Goal: Task Accomplishment & Management: Manage account settings

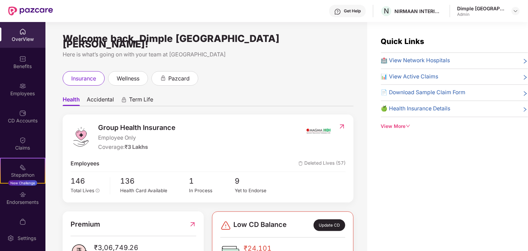
click at [103, 96] on span "Accidental" at bounding box center [100, 101] width 27 height 10
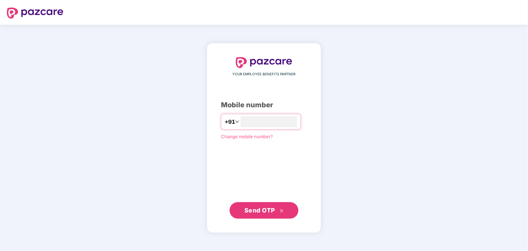
type input "**********"
click at [290, 212] on button "Send OTP" at bounding box center [263, 210] width 69 height 17
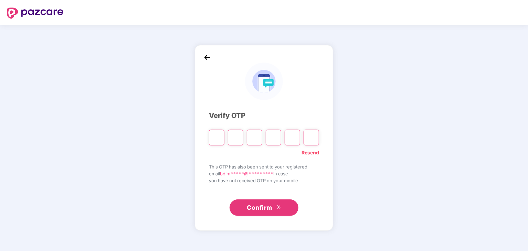
type input "*"
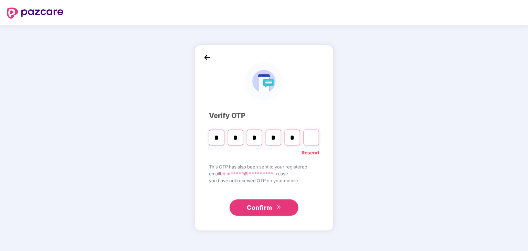
type input "*"
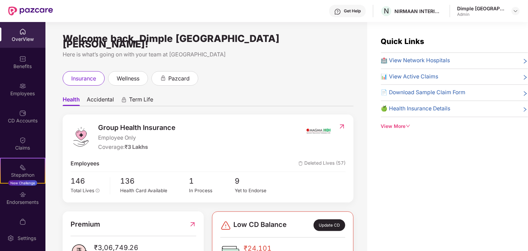
click at [311, 72] on div "insurance wellness pazcard" at bounding box center [208, 78] width 291 height 14
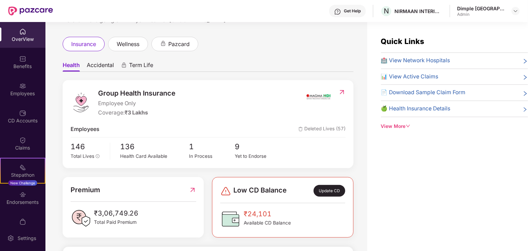
scroll to position [69, 0]
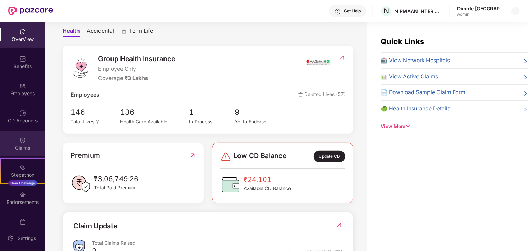
click at [17, 148] on div "Claims" at bounding box center [22, 147] width 45 height 7
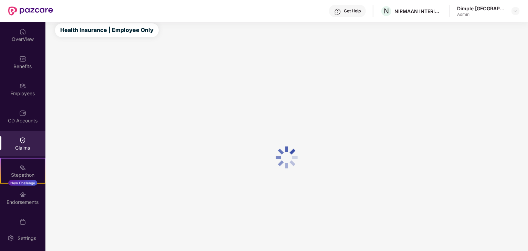
scroll to position [18, 0]
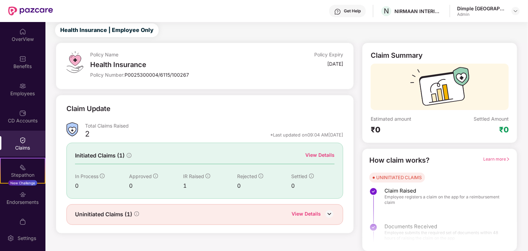
click at [307, 212] on div "View Details" at bounding box center [305, 214] width 29 height 9
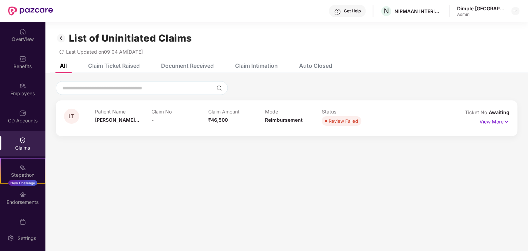
click at [499, 122] on p "View More" at bounding box center [494, 120] width 30 height 9
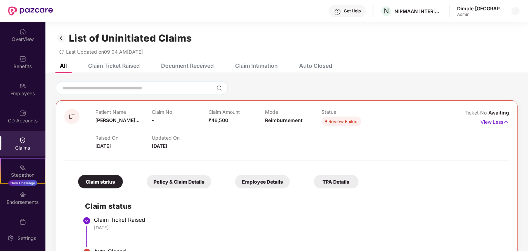
click at [496, 127] on div "View Less" at bounding box center [494, 122] width 29 height 11
click at [491, 121] on p "View Less" at bounding box center [494, 121] width 29 height 9
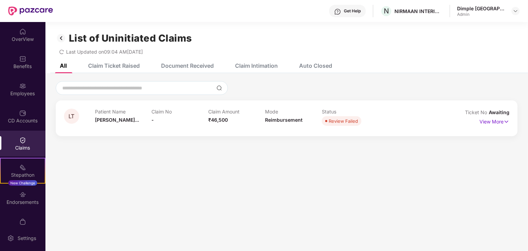
drag, startPoint x: 430, startPoint y: 193, endPoint x: 429, endPoint y: 187, distance: 5.9
click at [430, 191] on section "List of Uninitiated Claims Last Updated on 09:04 AM[DATE] All Claim Ticket Rais…" at bounding box center [286, 147] width 482 height 251
click at [489, 120] on p "View More" at bounding box center [494, 120] width 30 height 9
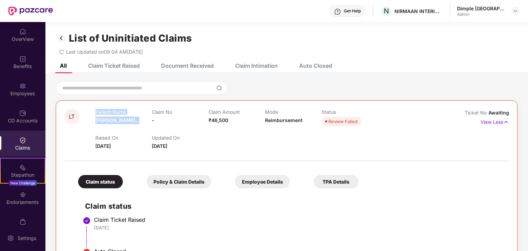
drag, startPoint x: 87, startPoint y: 117, endPoint x: 136, endPoint y: 115, distance: 49.6
click at [136, 115] on div "LT Patient Name [PERSON_NAME]... Claim No - Claim Amount ₹46,500 Mode Reimburse…" at bounding box center [249, 129] width 370 height 41
click at [136, 134] on div "Raised On [DATE] Updated On [DATE]" at bounding box center [265, 139] width 340 height 22
click at [371, 78] on div "LT Patient Name [PERSON_NAME]... Claim No - Claim Amount ₹46,500 Mode Reimburse…" at bounding box center [286, 177] width 482 height 209
click at [352, 10] on div "Get Help" at bounding box center [352, 11] width 17 height 6
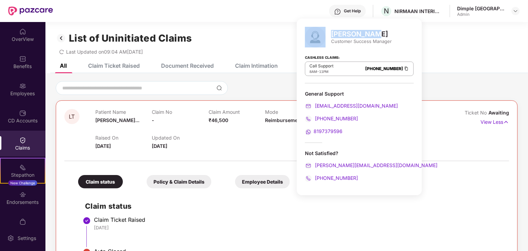
drag, startPoint x: 327, startPoint y: 29, endPoint x: 386, endPoint y: 28, distance: 58.8
click at [386, 28] on div "[PERSON_NAME] Customer Success Manager" at bounding box center [359, 37] width 109 height 21
click at [451, 41] on div "List of Uninitiated Claims" at bounding box center [287, 38] width 462 height 12
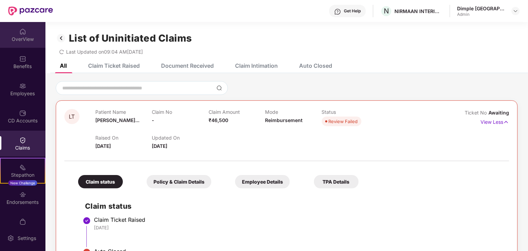
click at [24, 37] on div "OverView" at bounding box center [22, 39] width 45 height 7
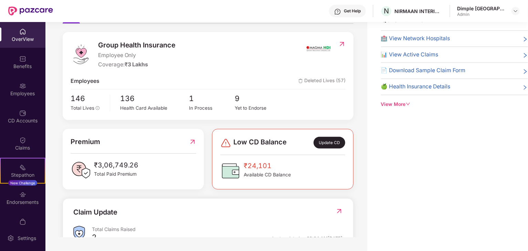
scroll to position [36, 0]
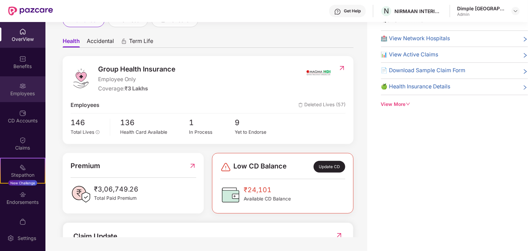
click at [20, 96] on div "Employees" at bounding box center [22, 93] width 45 height 7
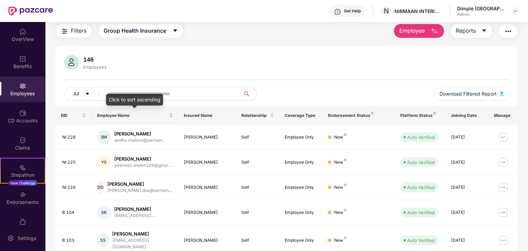
scroll to position [91, 0]
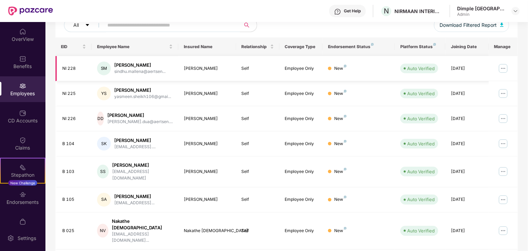
click at [100, 66] on div "SM" at bounding box center [104, 69] width 14 height 14
click at [107, 66] on div "SM" at bounding box center [104, 69] width 14 height 14
click at [100, 71] on div "SM" at bounding box center [104, 69] width 14 height 14
click at [122, 65] on div "[PERSON_NAME]" at bounding box center [139, 65] width 51 height 7
click at [189, 69] on div "[PERSON_NAME]" at bounding box center [207, 68] width 47 height 7
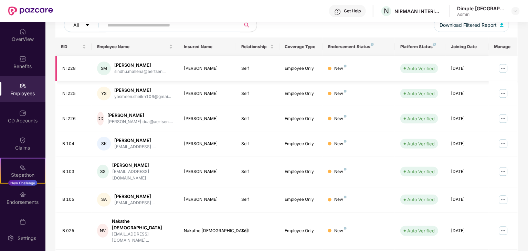
click at [507, 66] on img at bounding box center [502, 68] width 11 height 11
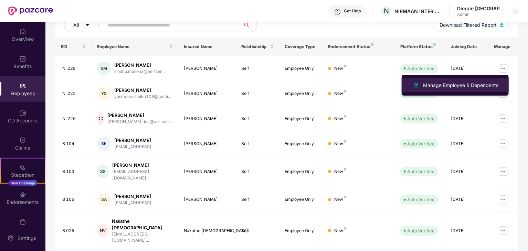
click at [452, 88] on div "Manage Employee & Dependents" at bounding box center [460, 86] width 78 height 8
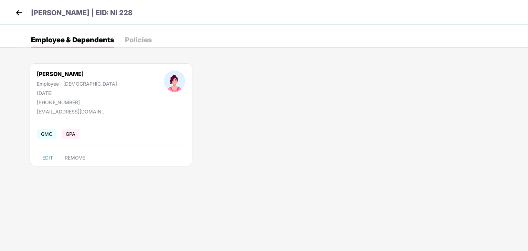
click at [137, 36] on div "Policies" at bounding box center [138, 39] width 27 height 7
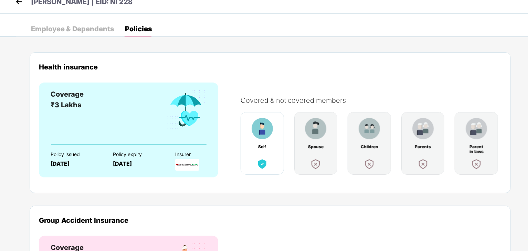
scroll to position [0, 0]
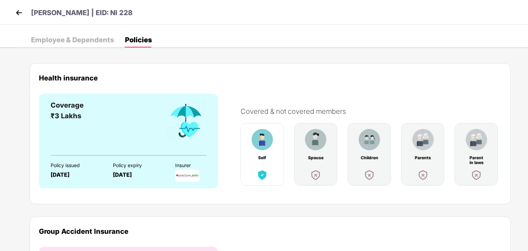
click at [16, 10] on img at bounding box center [19, 13] width 10 height 10
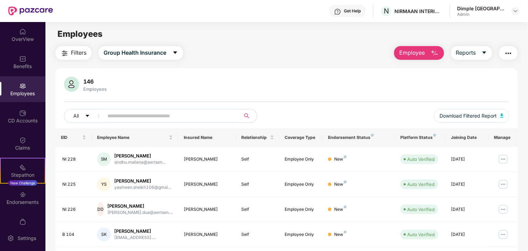
click at [511, 52] on img "button" at bounding box center [508, 53] width 8 height 8
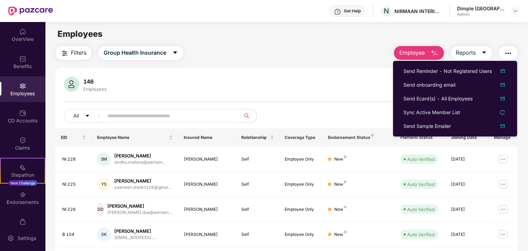
click at [348, 87] on div "146 Employees" at bounding box center [286, 85] width 445 height 17
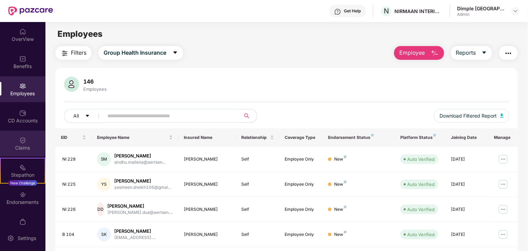
click at [15, 151] on div "Claims" at bounding box center [22, 144] width 45 height 26
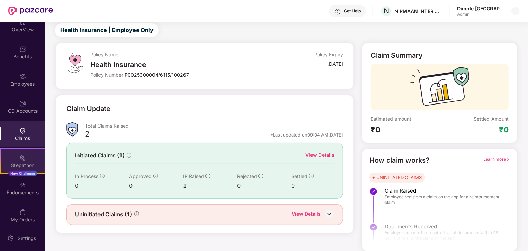
scroll to position [14, 0]
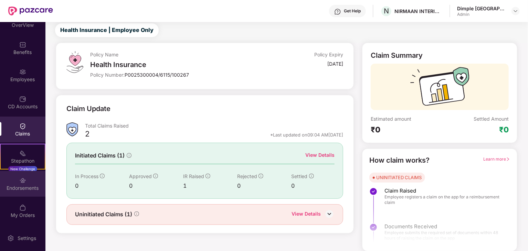
click at [30, 180] on div "Endorsements" at bounding box center [22, 184] width 45 height 26
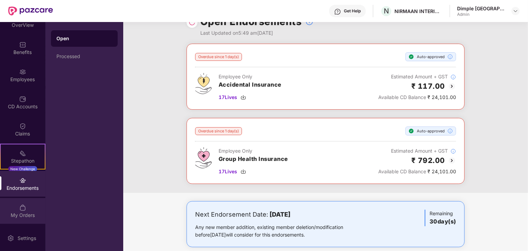
scroll to position [25, 0]
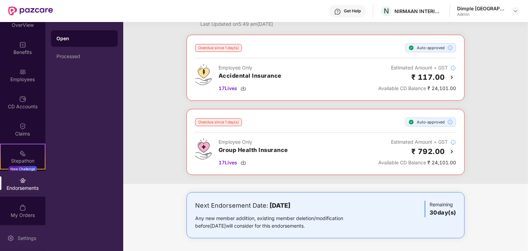
click at [20, 233] on div "Settings" at bounding box center [22, 238] width 45 height 26
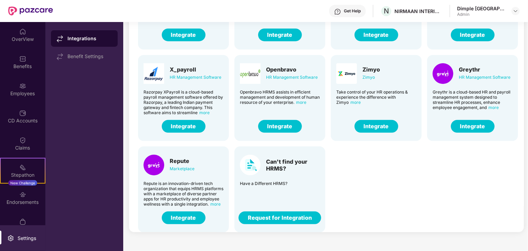
scroll to position [14, 0]
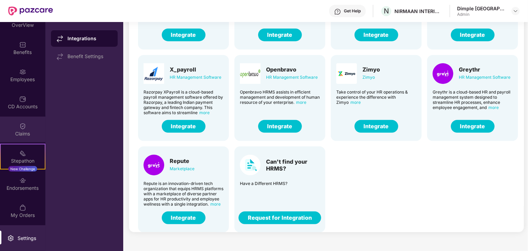
click at [21, 130] on div "Claims" at bounding box center [22, 130] width 45 height 26
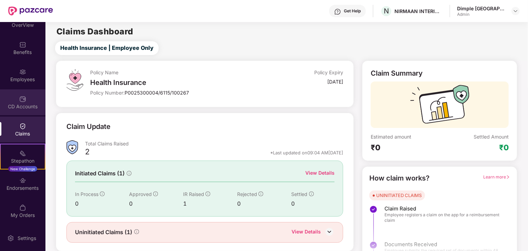
click at [18, 106] on div "CD Accounts" at bounding box center [22, 106] width 45 height 7
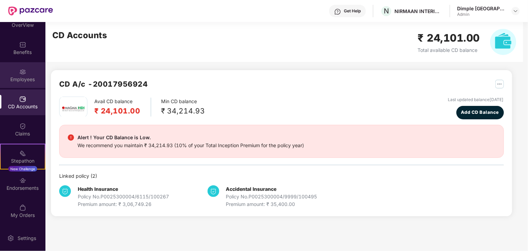
click at [14, 75] on div "Employees" at bounding box center [22, 75] width 45 height 26
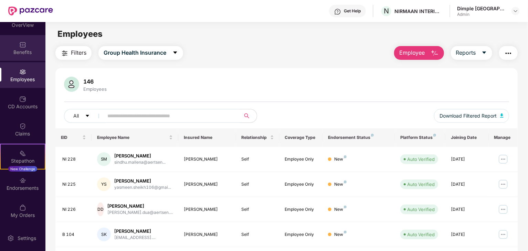
drag, startPoint x: 19, startPoint y: 55, endPoint x: 18, endPoint y: 51, distance: 4.4
click at [18, 51] on div "Benefits" at bounding box center [22, 52] width 45 height 7
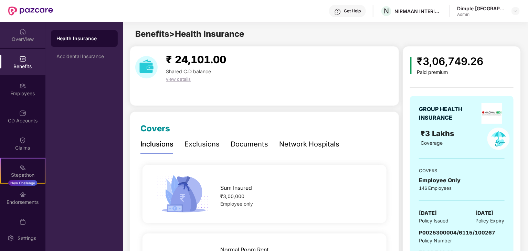
click at [25, 35] on div "OverView" at bounding box center [22, 35] width 45 height 26
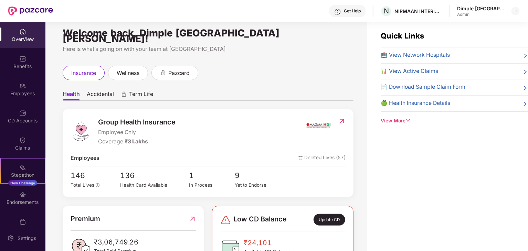
scroll to position [22, 0]
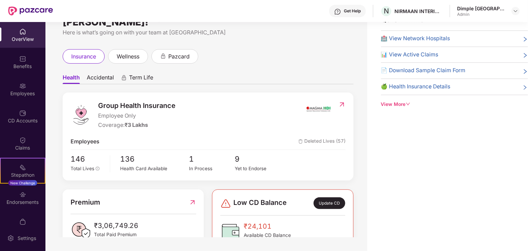
click at [401, 103] on div "View More" at bounding box center [454, 105] width 147 height 8
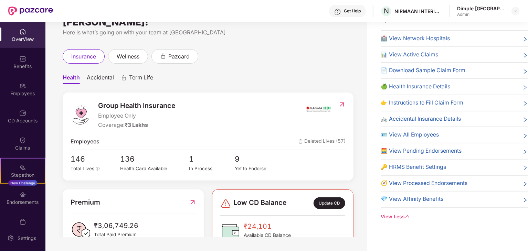
scroll to position [0, 0]
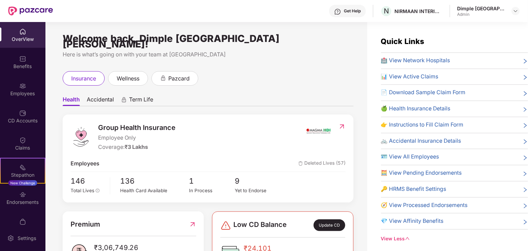
click at [311, 59] on div "Welcome back, Dimple Dhaka Bishnoi! Here is what’s going on with your team at P…" at bounding box center [206, 140] width 322 height 237
click at [220, 98] on ul "Health Accidental Term Life" at bounding box center [208, 100] width 291 height 14
click at [244, 93] on ul "Health Accidental Term Life" at bounding box center [208, 100] width 291 height 14
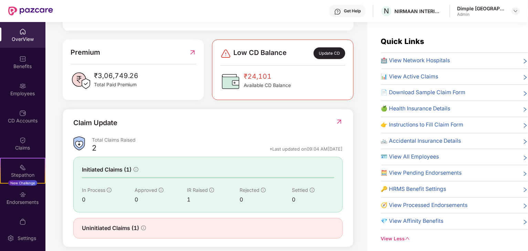
scroll to position [174, 0]
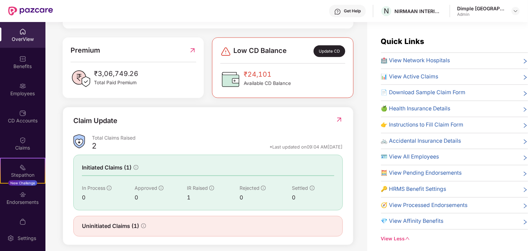
click at [250, 107] on div "Claim Update Total Claims Raised 2 *Last updated on 09:04 AM, 16 Aug 2025 Initi…" at bounding box center [208, 176] width 291 height 138
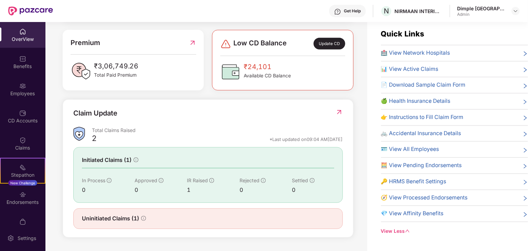
scroll to position [0, 0]
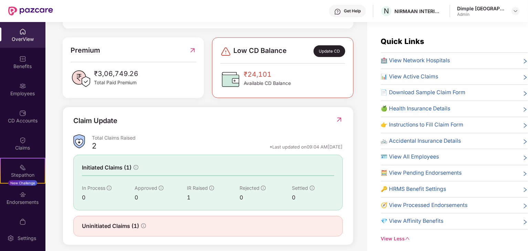
click at [194, 21] on div "Get Help N NIRMAAN INTERIORS PROJECTS PRIVATE LIMITED Dimple Dhaka Bishnoi Admin" at bounding box center [286, 11] width 466 height 22
